Goal: Task Accomplishment & Management: Complete application form

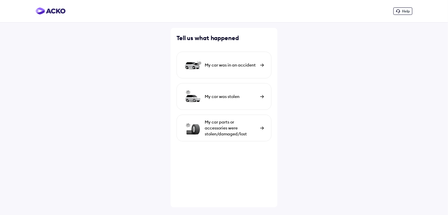
click at [261, 64] on img at bounding box center [262, 65] width 4 height 3
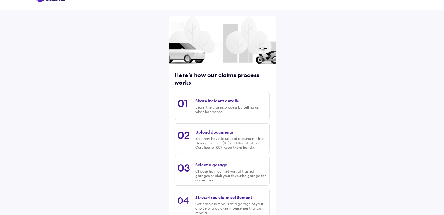
scroll to position [12, 0]
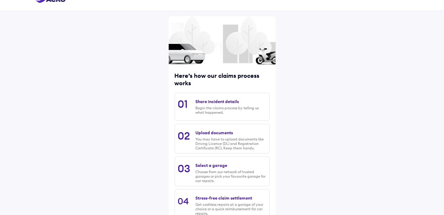
click at [392, 108] on div "Here’s how our claims process works 01 Share incident details Begin the claims …" at bounding box center [222, 121] width 444 height 266
click at [413, 86] on div "Here’s how our claims process works 01 Share incident details Begin the claims …" at bounding box center [222, 121] width 444 height 266
click at [192, 100] on div "01 Share incident details Begin the claims process by telling us what happened." at bounding box center [221, 107] width 95 height 28
click at [206, 101] on div "Share incident details" at bounding box center [216, 101] width 43 height 5
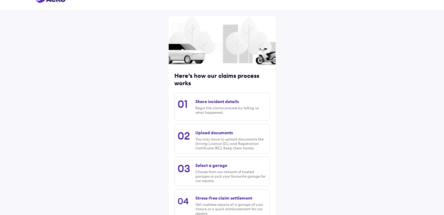
click at [205, 110] on div "Begin the claims process by telling us what happened." at bounding box center [230, 110] width 71 height 9
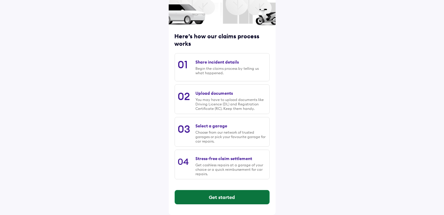
click at [249, 194] on button "Get started" at bounding box center [222, 197] width 94 height 14
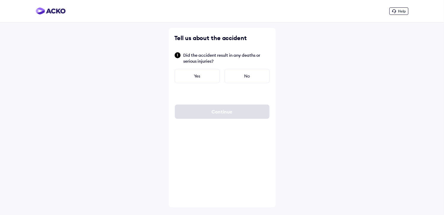
scroll to position [0, 0]
click at [244, 79] on div "No" at bounding box center [248, 76] width 45 height 14
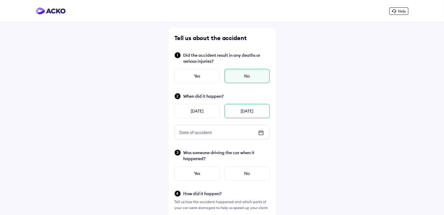
click at [253, 112] on div "Today" at bounding box center [246, 111] width 45 height 14
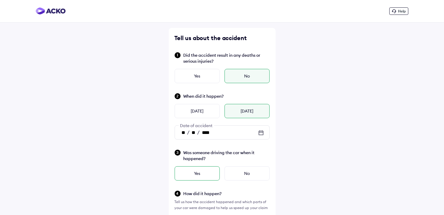
click at [206, 172] on div "Yes" at bounding box center [196, 173] width 45 height 14
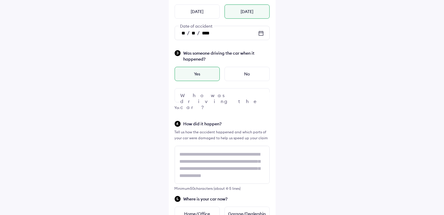
scroll to position [101, 0]
click at [261, 93] on img at bounding box center [260, 94] width 7 height 7
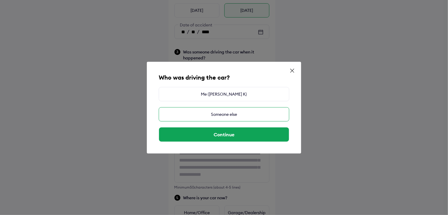
click at [231, 115] on div "Someone else" at bounding box center [224, 114] width 131 height 14
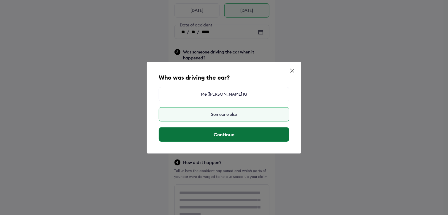
click at [230, 134] on button "Continue" at bounding box center [224, 134] width 130 height 14
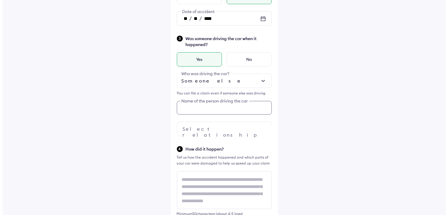
scroll to position [114, 0]
click at [216, 122] on div "Was someone driving the car when it happened? Yes No Someone else Who was drivi…" at bounding box center [221, 85] width 95 height 101
type input "*****"
click at [217, 128] on div at bounding box center [221, 129] width 95 height 14
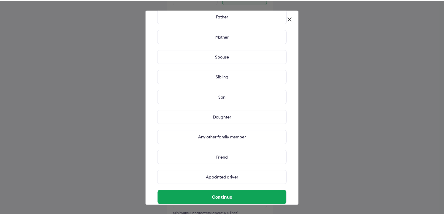
scroll to position [37, 0]
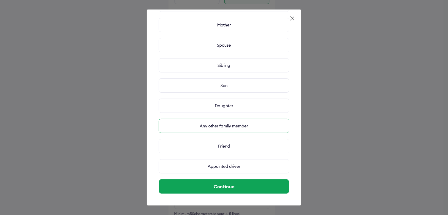
click at [234, 126] on div "Any other family member" at bounding box center [224, 126] width 131 height 14
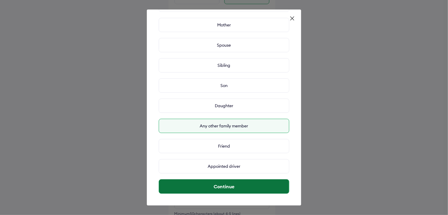
click at [229, 183] on button "Continue" at bounding box center [224, 186] width 130 height 14
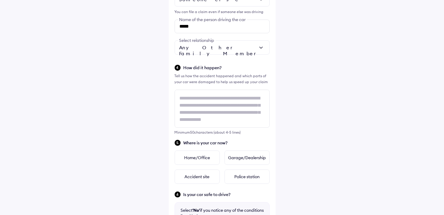
scroll to position [196, 0]
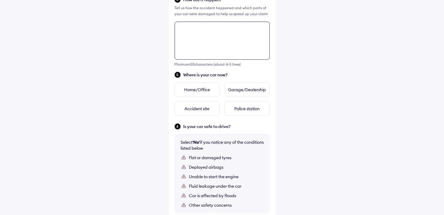
click at [210, 102] on div "Tell us about the accident Did the accident result in any deaths or serious inj…" at bounding box center [222, 25] width 107 height 521
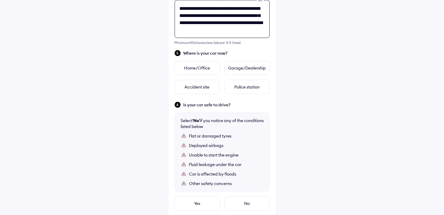
scroll to position [2, 0]
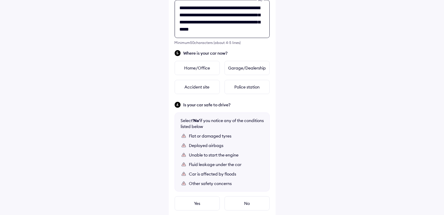
click at [242, 28] on textarea "**********" at bounding box center [221, 19] width 95 height 38
click at [253, 28] on textarea "**********" at bounding box center [221, 19] width 95 height 38
type textarea "**********"
click at [197, 68] on div "Home/Office" at bounding box center [196, 68] width 45 height 14
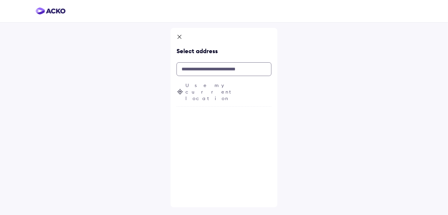
click at [197, 68] on input "text" at bounding box center [224, 69] width 95 height 14
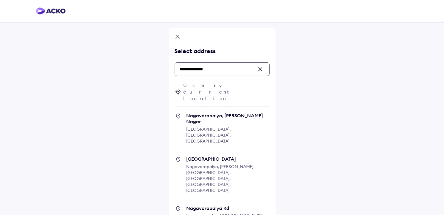
click at [209, 112] on span "Nagavarapalya, C V Raman Nagar" at bounding box center [227, 118] width 83 height 12
type input "**********"
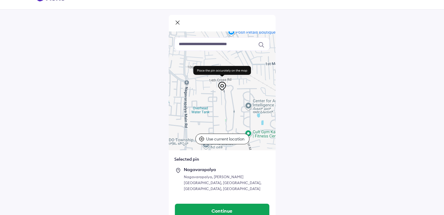
scroll to position [16, 0]
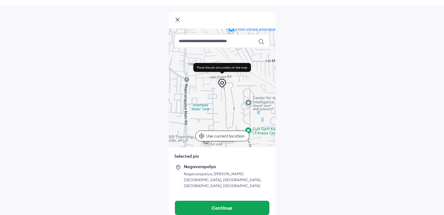
click at [215, 42] on input at bounding box center [221, 40] width 95 height 13
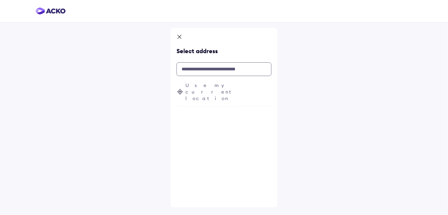
click at [205, 68] on input "text" at bounding box center [224, 69] width 95 height 14
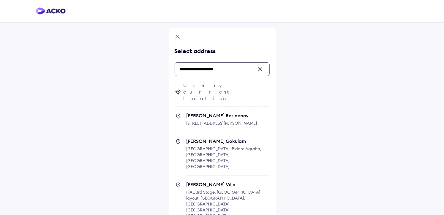
click at [232, 120] on span "Nagavarapalya Main Road, Nagavarapalya, C V Raman Nagar, Bengaluru, Karnataka, …" at bounding box center [221, 122] width 71 height 5
type input "**********"
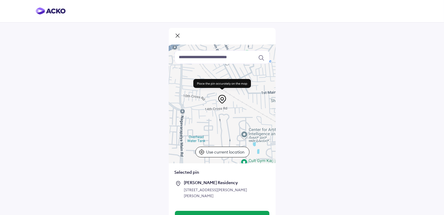
scroll to position [28, 0]
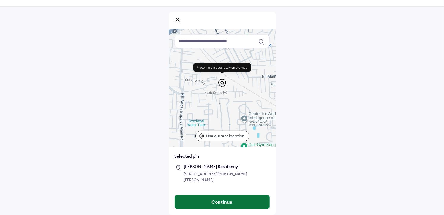
click at [227, 203] on button "Continue" at bounding box center [222, 202] width 94 height 14
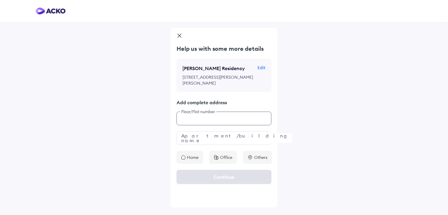
click at [190, 125] on input "text" at bounding box center [224, 119] width 95 height 14
type input "****"
click at [191, 145] on input "text" at bounding box center [224, 138] width 95 height 14
type input "**********"
click at [186, 164] on div "Home" at bounding box center [190, 157] width 27 height 13
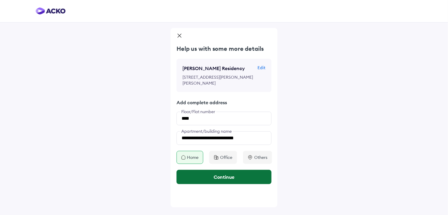
click at [215, 184] on button "Continue" at bounding box center [224, 177] width 95 height 14
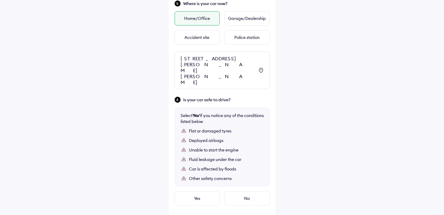
scroll to position [378, 0]
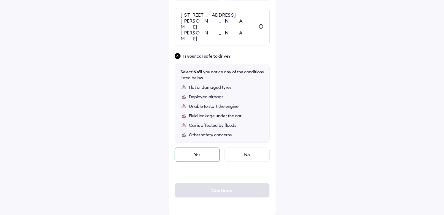
click at [209, 154] on div "Yes" at bounding box center [196, 154] width 45 height 14
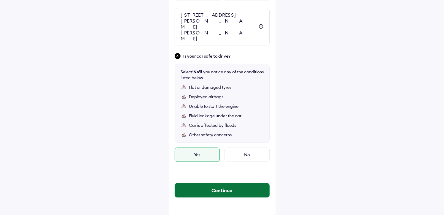
click at [220, 188] on button "Continue" at bounding box center [222, 190] width 94 height 14
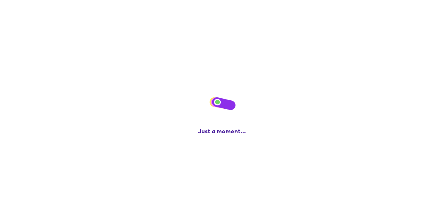
scroll to position [0, 0]
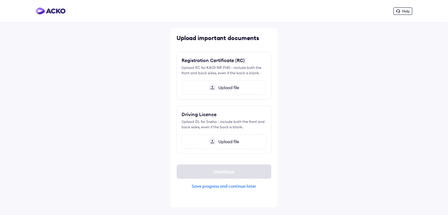
click at [223, 89] on span "Upload file" at bounding box center [227, 87] width 23 height 5
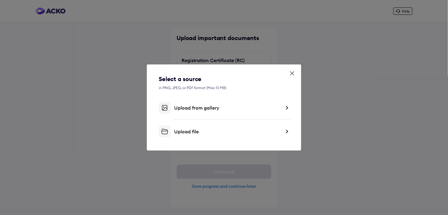
click at [288, 108] on img at bounding box center [287, 108] width 5 height 6
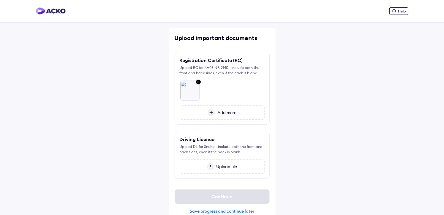
click at [221, 162] on div "Upload file" at bounding box center [222, 166] width 85 height 14
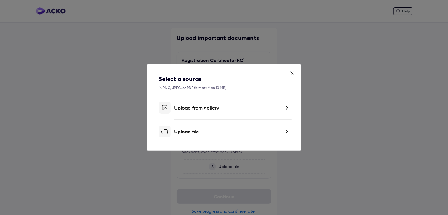
click at [195, 111] on div "Upload from gallery" at bounding box center [224, 108] width 131 height 12
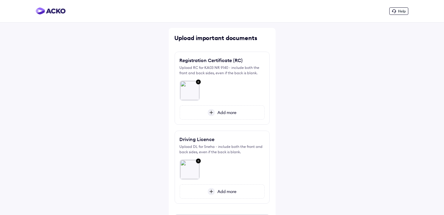
scroll to position [34, 0]
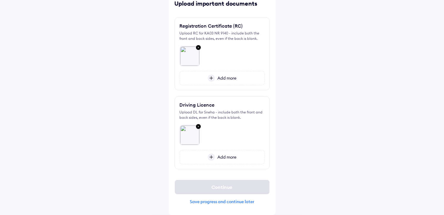
click at [306, 82] on div "Help Upload important documents Registration Certificate (RC) Upload RC for KA0…" at bounding box center [222, 90] width 444 height 249
click at [222, 77] on span "Add more" at bounding box center [225, 77] width 21 height 5
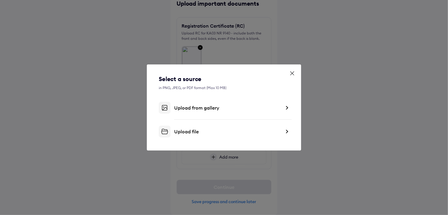
click at [194, 111] on div "Upload from gallery" at bounding box center [224, 108] width 131 height 12
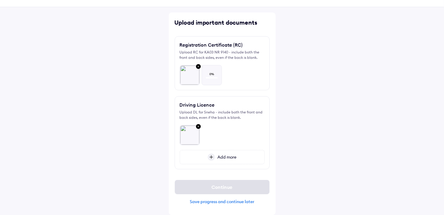
scroll to position [15, 0]
click at [222, 156] on span "Add more" at bounding box center [225, 156] width 21 height 5
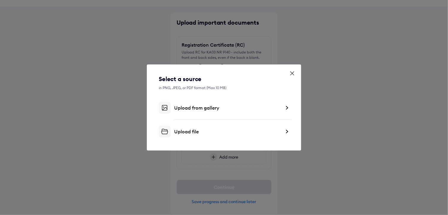
click at [201, 105] on div "Upload from gallery" at bounding box center [227, 108] width 107 height 6
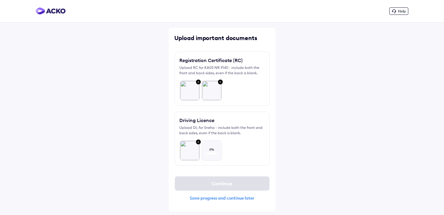
scroll to position [0, 0]
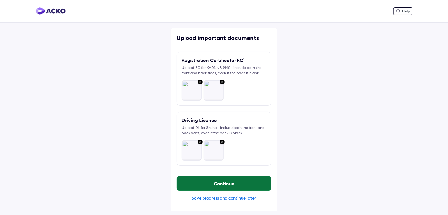
click at [218, 183] on button "Continue" at bounding box center [224, 183] width 94 height 14
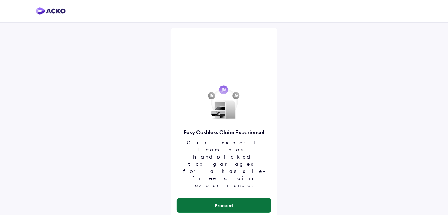
click at [229, 198] on button "Proceed" at bounding box center [224, 205] width 94 height 14
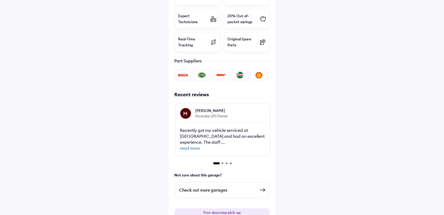
scroll to position [237, 0]
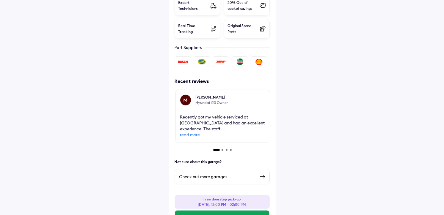
click at [217, 173] on div "Check out more garages" at bounding box center [217, 176] width 76 height 7
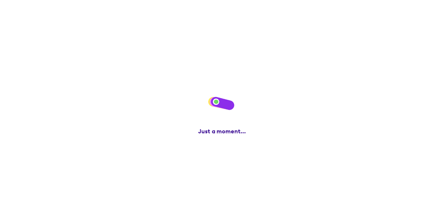
scroll to position [0, 0]
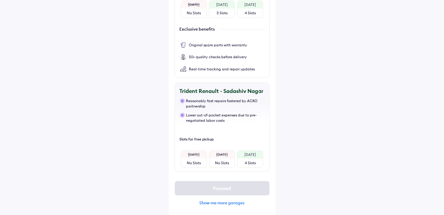
scroll to position [161, 0]
click at [223, 200] on div "Show me more garages" at bounding box center [221, 201] width 95 height 5
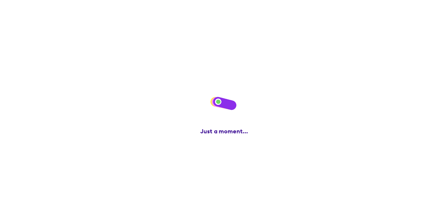
scroll to position [0, 0]
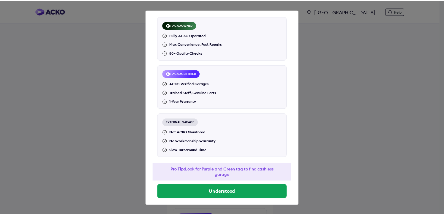
scroll to position [37, 0]
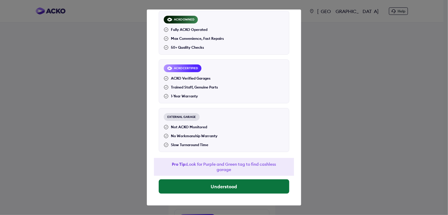
click at [224, 186] on button "Understood" at bounding box center [224, 186] width 131 height 14
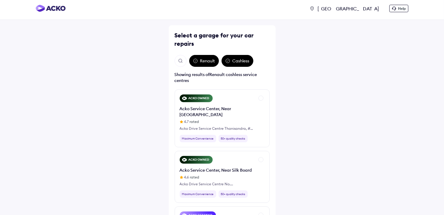
scroll to position [4, 0]
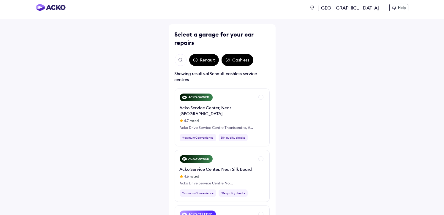
click at [179, 60] on img "Open search" at bounding box center [180, 59] width 5 height 5
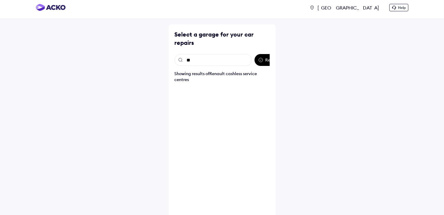
type input "*"
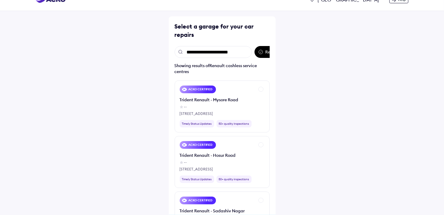
scroll to position [0, 0]
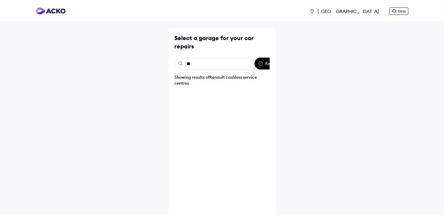
type input "*"
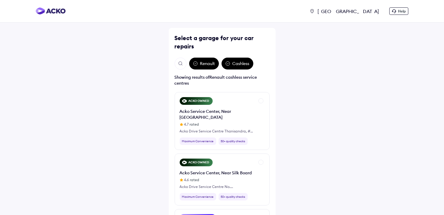
click at [231, 50] on div "Select a garage for your car repairs" at bounding box center [221, 42] width 95 height 17
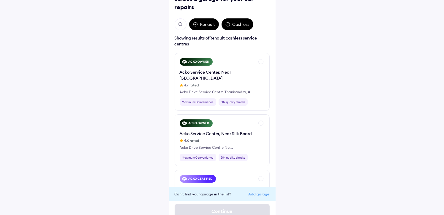
scroll to position [48, 0]
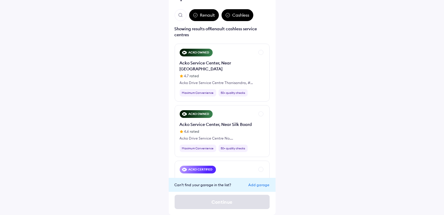
click at [254, 184] on div "Add garage" at bounding box center [258, 185] width 21 height 4
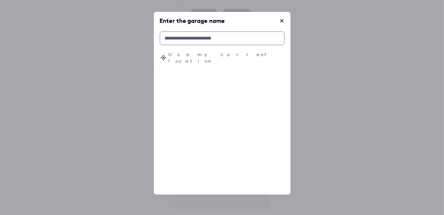
click at [189, 41] on input "text" at bounding box center [222, 38] width 125 height 14
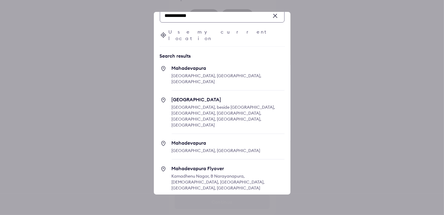
scroll to position [26, 0]
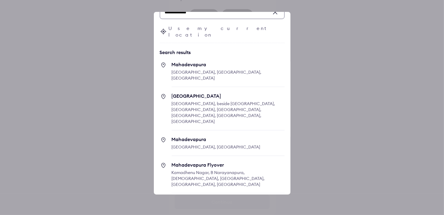
click at [187, 170] on span "Kamadhenu Nagar, B Narayanapura, Mahadevapura, Bengaluru, Karnataka, India" at bounding box center [218, 178] width 93 height 17
type input "**********"
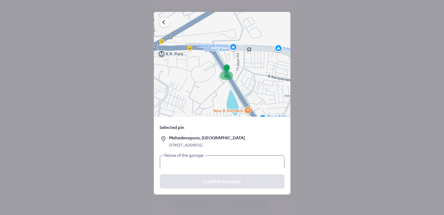
click at [190, 165] on input "text" at bounding box center [222, 162] width 125 height 14
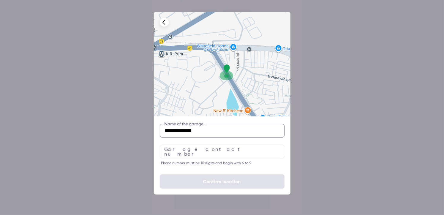
type input "**********"
click at [188, 152] on input "number" at bounding box center [222, 152] width 125 height 14
drag, startPoint x: 228, startPoint y: 67, endPoint x: 227, endPoint y: 73, distance: 6.0
click at [227, 73] on div at bounding box center [226, 69] width 9 height 10
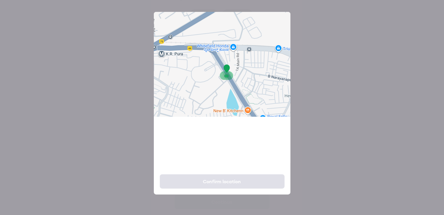
click at [218, 50] on div at bounding box center [222, 64] width 137 height 105
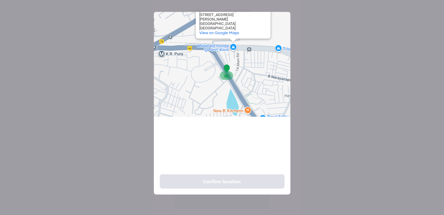
click at [218, 50] on div "Whitefield Honda Whitefield Honda Rly Station No 116/1, Whitefield Road Whitefi…" at bounding box center [222, 64] width 137 height 105
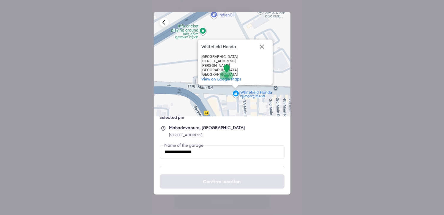
scroll to position [0, 0]
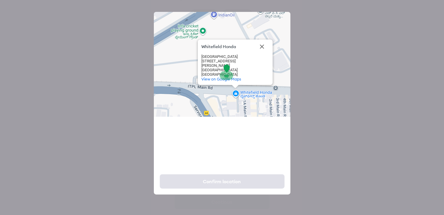
click at [244, 105] on div "Whitefield Honda Whitefield Honda Rly Station No 116/1, Whitefield Road Whitefi…" at bounding box center [222, 64] width 137 height 105
click at [236, 97] on div "Whitefield Honda Whitefield Honda Rly Station No 116/1, Whitefield Road Whitefi…" at bounding box center [222, 64] width 137 height 105
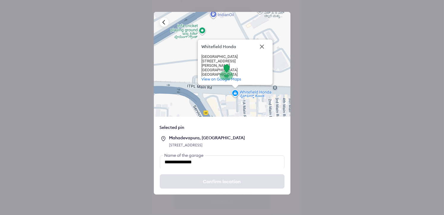
drag, startPoint x: 226, startPoint y: 66, endPoint x: 227, endPoint y: 73, distance: 7.1
click at [227, 73] on div at bounding box center [226, 69] width 9 height 10
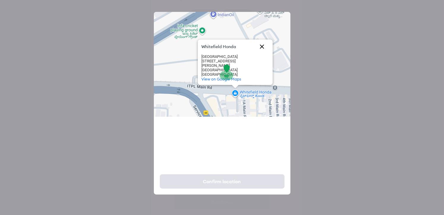
click at [263, 39] on button "Close" at bounding box center [262, 46] width 14 height 14
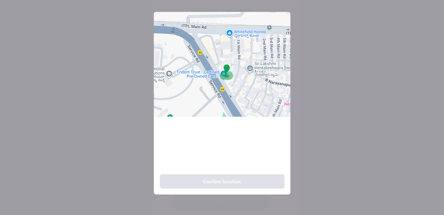
drag, startPoint x: 244, startPoint y: 77, endPoint x: 239, endPoint y: 14, distance: 63.2
click at [239, 14] on div at bounding box center [222, 64] width 137 height 105
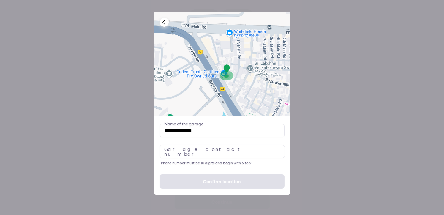
scroll to position [39, 0]
click at [173, 148] on input "number" at bounding box center [222, 152] width 125 height 14
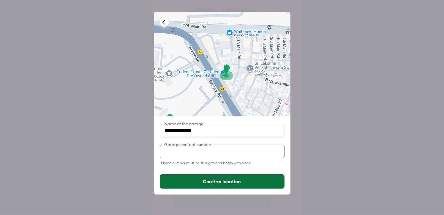
type input "**********"
click at [221, 181] on button "Confirm location" at bounding box center [222, 181] width 125 height 14
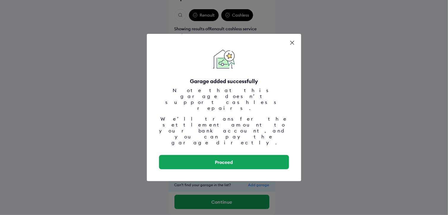
click at [293, 46] on icon at bounding box center [292, 43] width 6 height 6
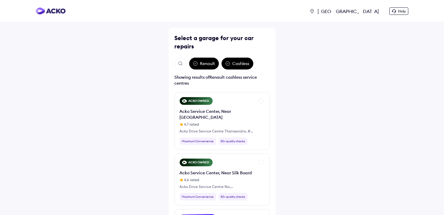
click at [179, 64] on img "Open search" at bounding box center [180, 63] width 5 height 5
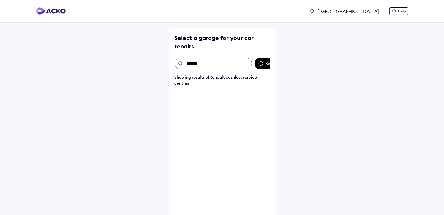
type input "*******"
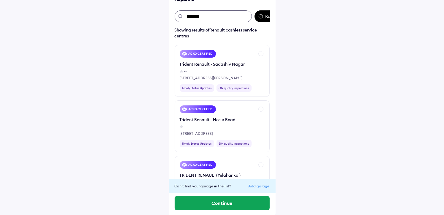
scroll to position [48, 0]
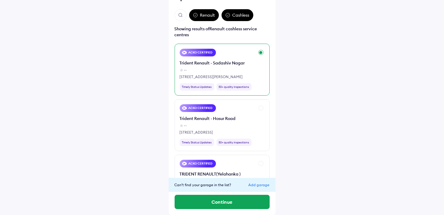
click at [194, 55] on div "ACKO CERTIFIED" at bounding box center [198, 53] width 37 height 8
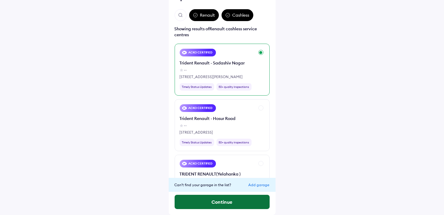
click at [218, 202] on button "Continue" at bounding box center [221, 202] width 95 height 14
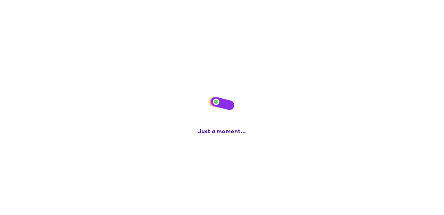
scroll to position [0, 0]
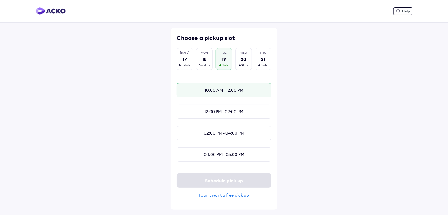
click at [215, 91] on div "10:00 AM - 12:00 PM" at bounding box center [224, 90] width 95 height 14
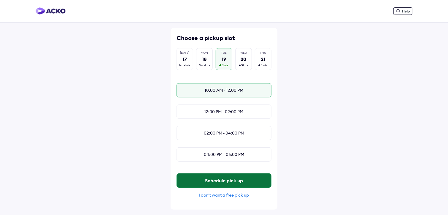
click at [231, 183] on button "Schedule pick up" at bounding box center [224, 180] width 94 height 14
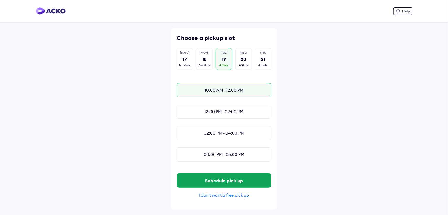
click at [217, 92] on div "10:00 AM - 12:00 PM" at bounding box center [224, 90] width 95 height 14
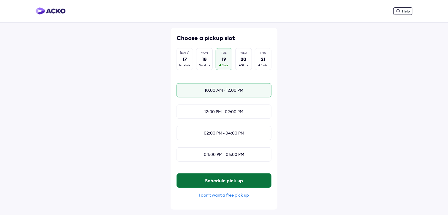
click at [222, 185] on button "Schedule pick up" at bounding box center [224, 180] width 94 height 14
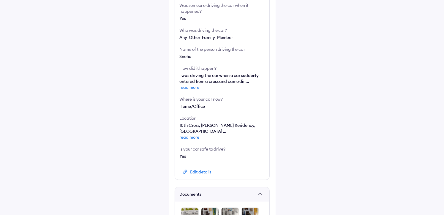
scroll to position [183, 0]
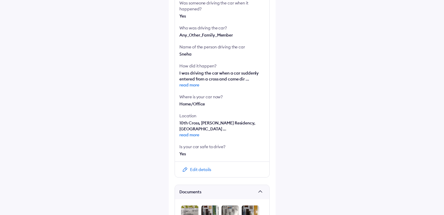
click at [199, 166] on div "Edit details" at bounding box center [200, 169] width 21 height 6
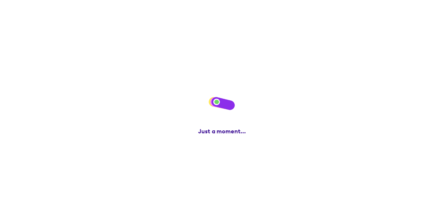
scroll to position [0, 0]
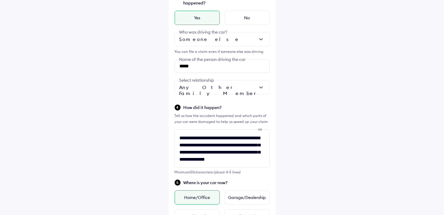
scroll to position [157, 0]
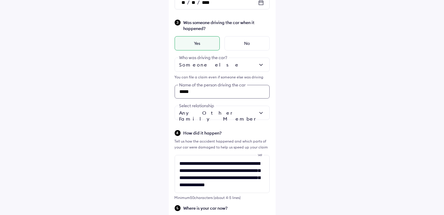
click at [226, 64] on div "Was someone driving the car when it happened? Yes No Someone else Who was drivi…" at bounding box center [221, 69] width 95 height 101
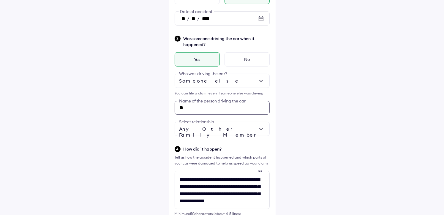
type input "*"
type input "*******"
click at [261, 128] on img at bounding box center [260, 128] width 7 height 7
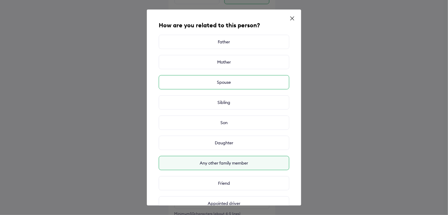
click at [224, 83] on div "Spouse" at bounding box center [224, 82] width 131 height 14
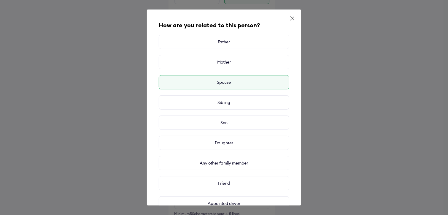
click at [224, 83] on div "Spouse" at bounding box center [224, 82] width 131 height 14
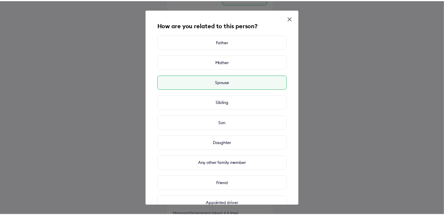
scroll to position [37, 0]
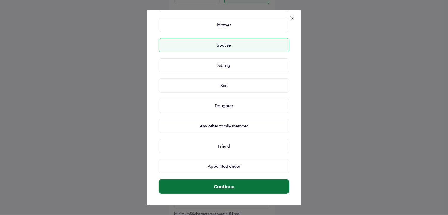
click at [230, 187] on button "Continue" at bounding box center [224, 186] width 130 height 14
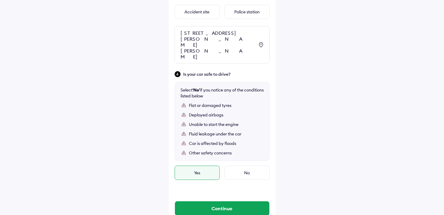
scroll to position [378, 0]
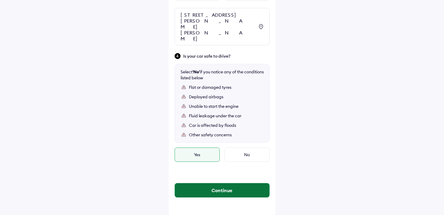
click at [218, 188] on button "Continue" at bounding box center [222, 190] width 94 height 14
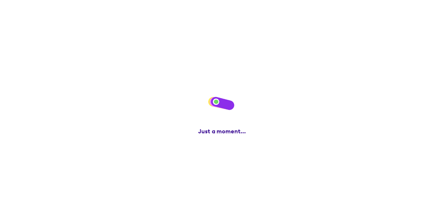
scroll to position [0, 0]
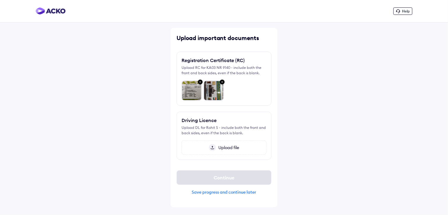
click at [224, 145] on span "Upload file" at bounding box center [227, 147] width 23 height 5
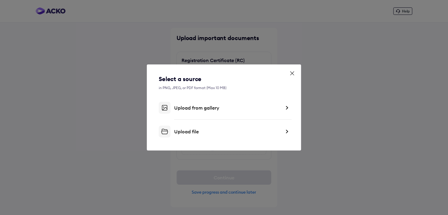
click at [208, 107] on div "Upload from gallery" at bounding box center [227, 108] width 107 height 6
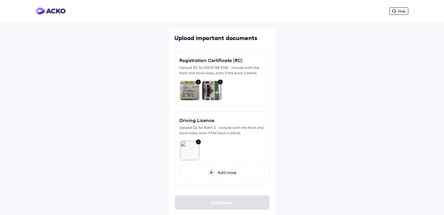
click at [223, 172] on span "Add more" at bounding box center [225, 172] width 21 height 5
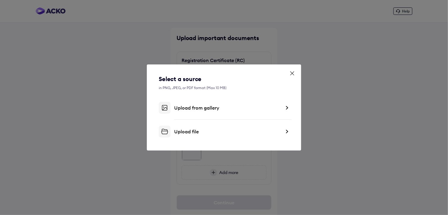
click at [180, 105] on div "Upload from gallery" at bounding box center [227, 108] width 107 height 6
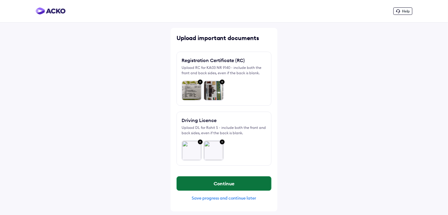
click at [237, 183] on button "Continue" at bounding box center [224, 183] width 94 height 14
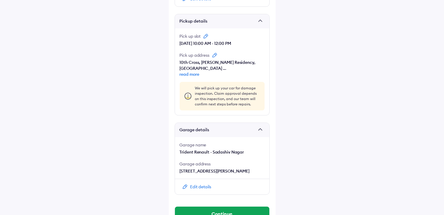
scroll to position [443, 0]
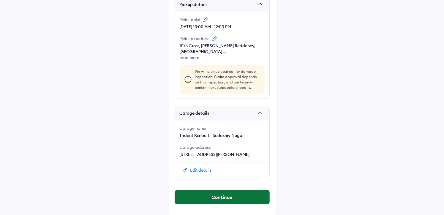
click at [226, 197] on button "Continue" at bounding box center [222, 197] width 94 height 14
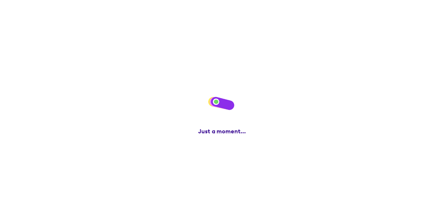
scroll to position [0, 0]
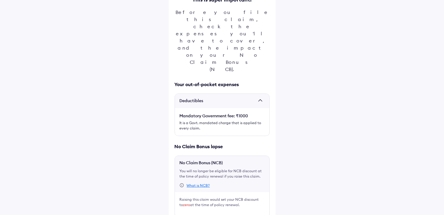
scroll to position [72, 0]
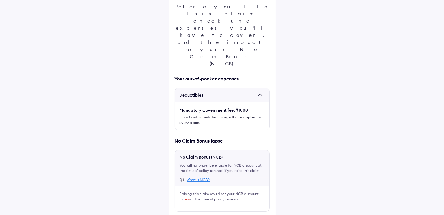
click at [259, 92] on span at bounding box center [261, 95] width 6 height 6
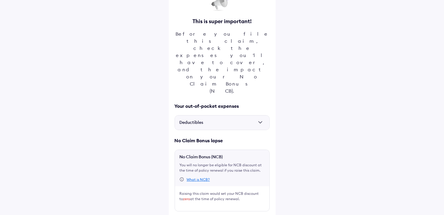
click at [260, 120] on span at bounding box center [261, 123] width 6 height 6
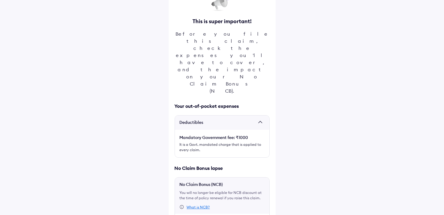
scroll to position [72, 0]
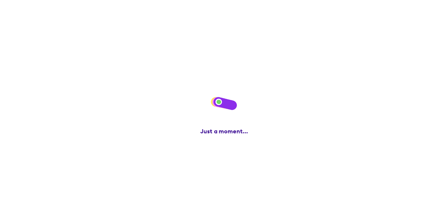
scroll to position [0, 0]
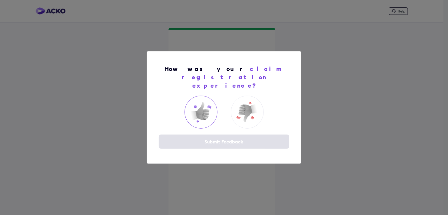
click at [199, 108] on img at bounding box center [201, 112] width 24 height 24
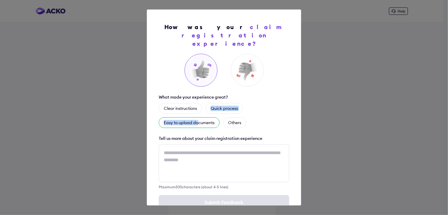
drag, startPoint x: 212, startPoint y: 102, endPoint x: 199, endPoint y: 115, distance: 18.3
click at [199, 115] on div "Clear instructions Quick process Easy to upload documents Others" at bounding box center [224, 115] width 131 height 25
click at [199, 117] on div "Easy to upload documents" at bounding box center [189, 122] width 61 height 11
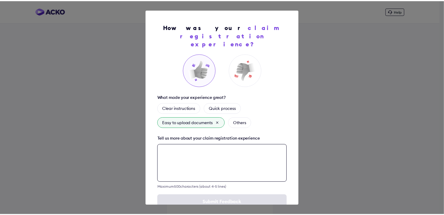
scroll to position [10, 0]
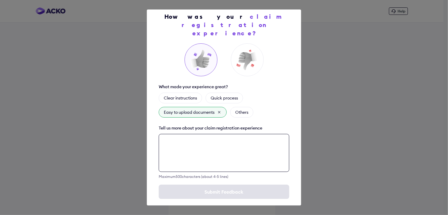
click at [220, 141] on textarea at bounding box center [224, 153] width 131 height 38
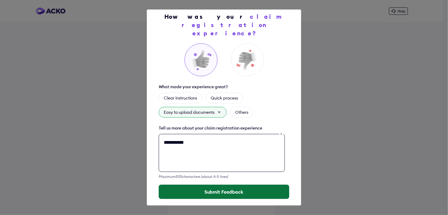
type textarea "**********"
click at [230, 185] on button "Submit Feedback" at bounding box center [224, 192] width 131 height 14
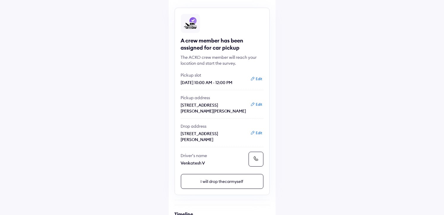
scroll to position [40, 0]
click at [256, 162] on icon at bounding box center [255, 159] width 4 height 4
click at [333, 73] on div "Help Claim status Info A crew member has been assigned for car pickup The ACKO …" at bounding box center [222, 187] width 444 height 455
click at [257, 162] on icon at bounding box center [255, 159] width 4 height 4
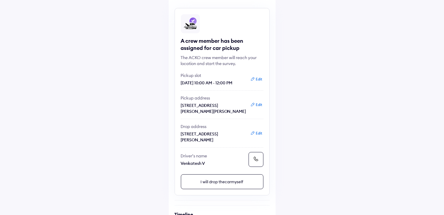
click at [256, 162] on icon at bounding box center [256, 159] width 6 height 6
click at [313, 111] on div "Help Claim status Info A crew member has been assigned for car pickup The ACKO …" at bounding box center [222, 186] width 444 height 455
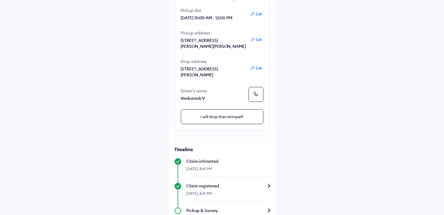
scroll to position [112, 0]
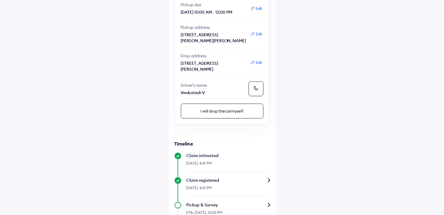
click at [256, 91] on icon at bounding box center [256, 88] width 6 height 6
click at [354, 93] on div "Help Claim status Info A crew member has been assigned for car pickup The ACKO …" at bounding box center [222, 115] width 444 height 455
click at [256, 91] on icon at bounding box center [255, 88] width 4 height 4
click at [256, 91] on icon at bounding box center [256, 88] width 6 height 6
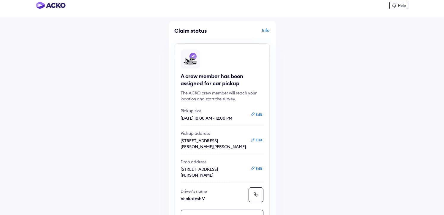
scroll to position [0, 0]
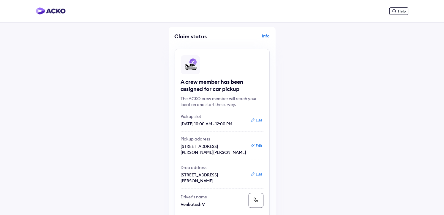
click at [398, 9] on span "Help" at bounding box center [402, 11] width 8 height 4
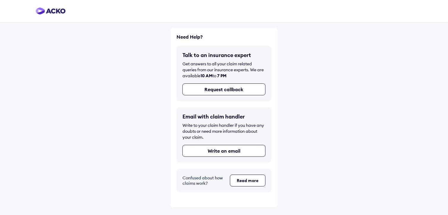
click at [433, 108] on div "Need Help? Talk to an insurance expert Get answers to all your claim related qu…" at bounding box center [224, 107] width 448 height 215
click at [277, 134] on div "Need Help? Talk to an insurance expert Get answers to all your claim related qu…" at bounding box center [224, 117] width 107 height 179
click at [309, 136] on div "Need Help? Talk to an insurance expert Get answers to all your claim related qu…" at bounding box center [224, 107] width 448 height 215
click at [395, 94] on div "Need Help? Talk to an insurance expert Get answers to all your claim related qu…" at bounding box center [224, 107] width 448 height 215
click at [251, 181] on button "Read more" at bounding box center [248, 180] width 36 height 12
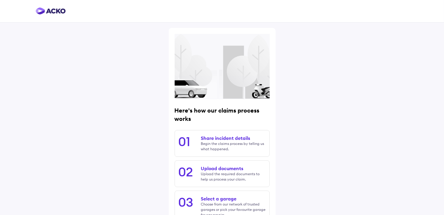
click at [314, 154] on div "Here's how our claims process works 01 Share incident details Begin the claims …" at bounding box center [222, 134] width 444 height 268
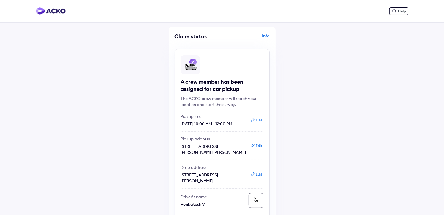
click at [262, 34] on div "Info" at bounding box center [246, 38] width 46 height 11
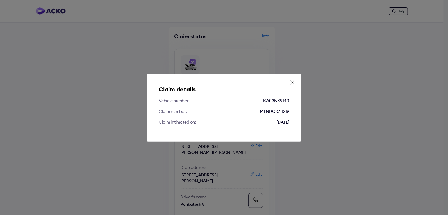
click at [292, 83] on icon at bounding box center [292, 83] width 6 height 6
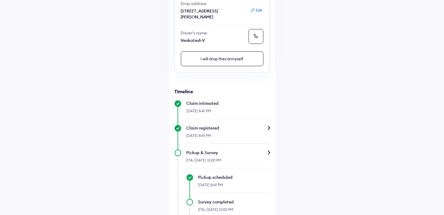
scroll to position [169, 0]
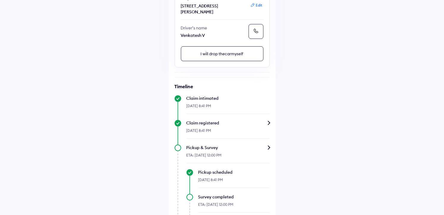
click at [257, 34] on icon at bounding box center [256, 31] width 6 height 6
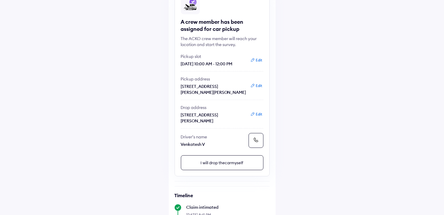
scroll to position [0, 0]
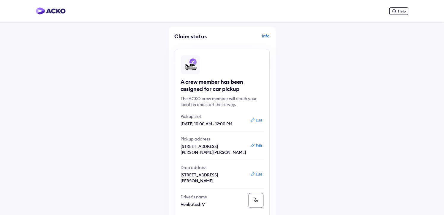
click at [396, 11] on div "Help" at bounding box center [398, 10] width 19 height 7
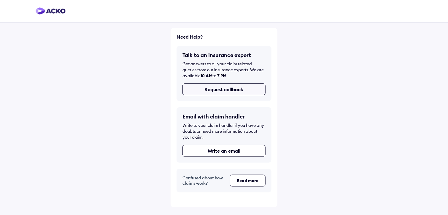
click at [222, 92] on button "Request callback" at bounding box center [224, 89] width 83 height 12
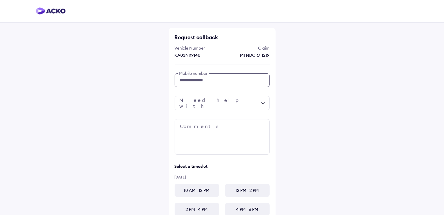
click at [211, 77] on input "**********" at bounding box center [221, 80] width 95 height 14
type input "*"
type input "**********"
click at [215, 105] on div at bounding box center [221, 103] width 95 height 14
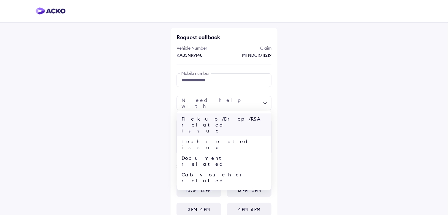
click at [217, 118] on div "Pick-up/Drop/RSA related issue" at bounding box center [224, 124] width 94 height 23
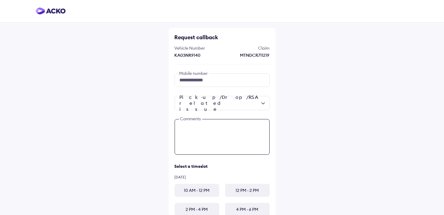
click at [210, 126] on textarea at bounding box center [221, 137] width 95 height 36
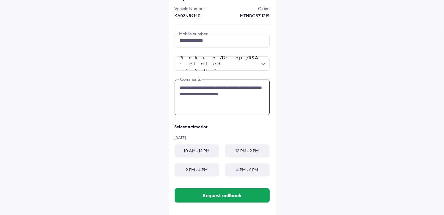
scroll to position [45, 0]
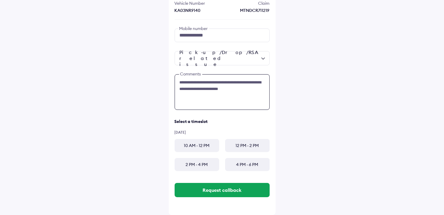
type textarea "**********"
click at [202, 146] on div "10 AM - 12 PM" at bounding box center [196, 145] width 45 height 13
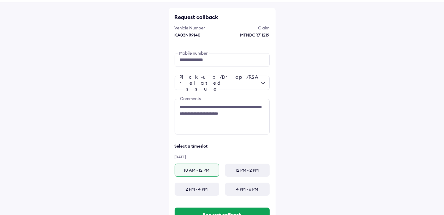
scroll to position [19, 0]
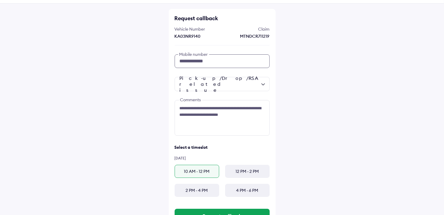
click at [218, 64] on input "**********" at bounding box center [221, 61] width 95 height 14
type input "*"
type input "**********"
click at [239, 174] on div "12 PM - 2 PM" at bounding box center [247, 171] width 45 height 13
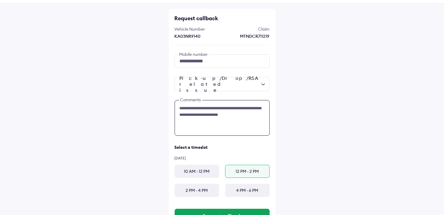
click at [258, 116] on textarea "**********" at bounding box center [221, 118] width 95 height 36
click at [210, 124] on textarea "**********" at bounding box center [221, 118] width 95 height 36
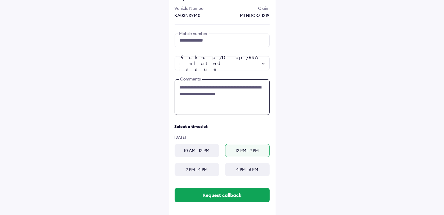
scroll to position [45, 0]
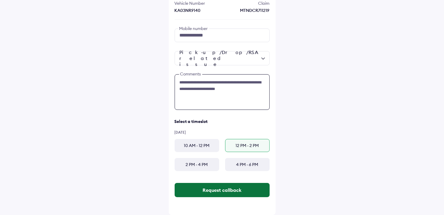
type textarea "**********"
click at [244, 187] on button "Request callback" at bounding box center [221, 190] width 95 height 14
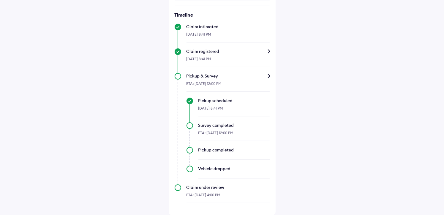
scroll to position [298, 0]
